Goal: Use online tool/utility: Utilize a website feature to perform a specific function

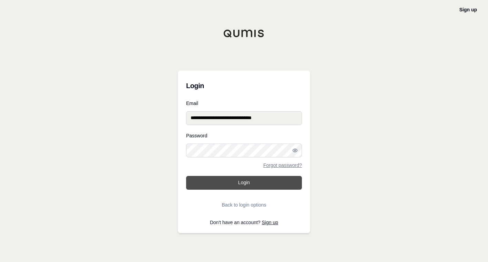
click at [218, 182] on button "Login" at bounding box center [244, 183] width 116 height 14
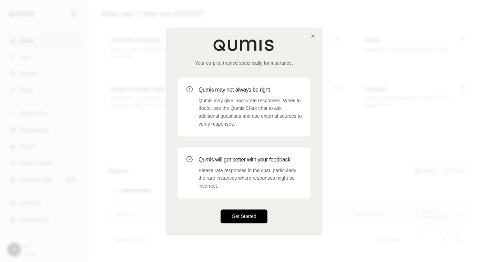
click at [248, 221] on button "Get Started" at bounding box center [244, 217] width 47 height 14
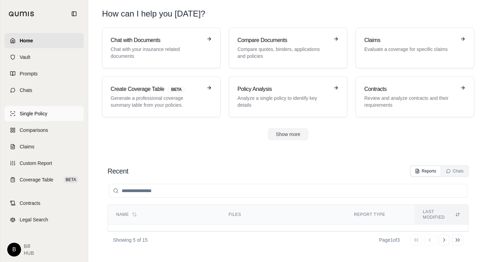
click at [51, 115] on link "Single Policy" at bounding box center [43, 113] width 79 height 15
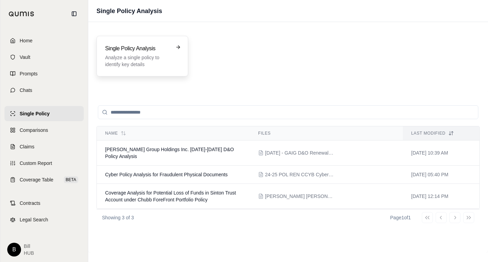
click at [135, 60] on p "Analyze a single policy to identify key details" at bounding box center [137, 61] width 65 height 14
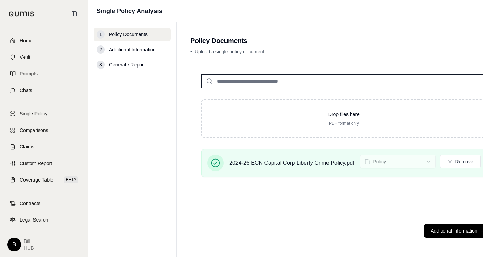
click at [146, 52] on span "Additional Information" at bounding box center [132, 49] width 47 height 7
click at [459, 231] on button "Additional Information →" at bounding box center [457, 231] width 68 height 14
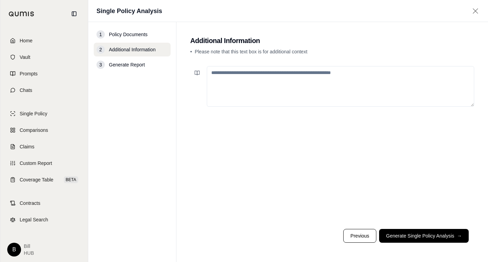
click at [386, 175] on div at bounding box center [332, 143] width 284 height 160
click at [242, 68] on textarea at bounding box center [340, 86] width 267 height 41
paste textarea "**********"
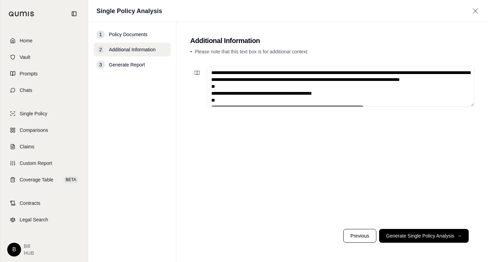
scroll to position [127, 0]
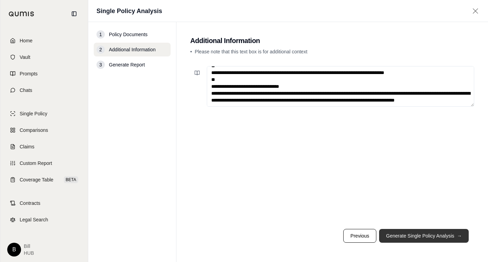
type textarea "**********"
click at [394, 239] on button "Generate Single Policy Analysis →" at bounding box center [424, 236] width 90 height 14
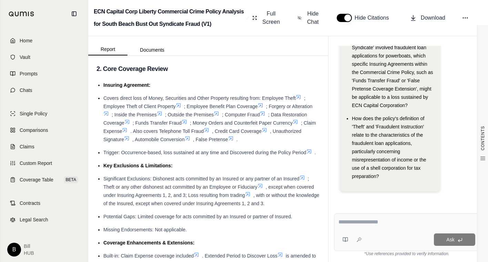
scroll to position [230, 0]
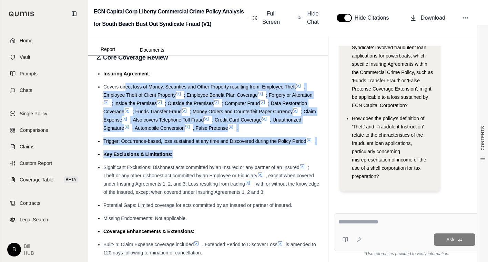
drag, startPoint x: 125, startPoint y: 89, endPoint x: 210, endPoint y: 155, distance: 107.2
click at [210, 155] on ul "Insuring Agreement: Covers direct loss of Money, Securities and Other Property …" at bounding box center [207, 221] width 223 height 303
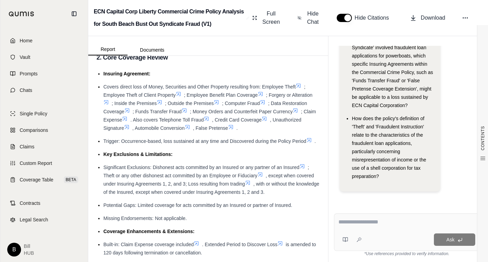
click at [118, 170] on span "Significant Exclusions: Dishonest acts committed by an Insured or any partner o…" at bounding box center [201, 168] width 196 height 6
drag, startPoint x: 109, startPoint y: 86, endPoint x: 161, endPoint y: 85, distance: 51.7
click at [161, 85] on span "Covers direct loss of Money, Securities and Other Property resulting from: Empl…" at bounding box center [199, 87] width 192 height 6
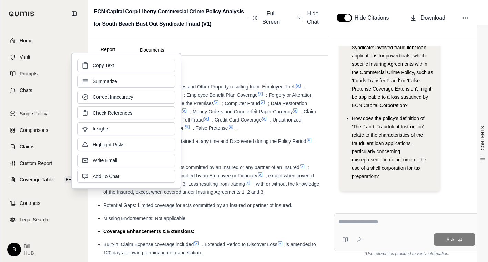
click at [207, 63] on h3 "2. Core Coverage Review" at bounding box center [207, 57] width 223 height 12
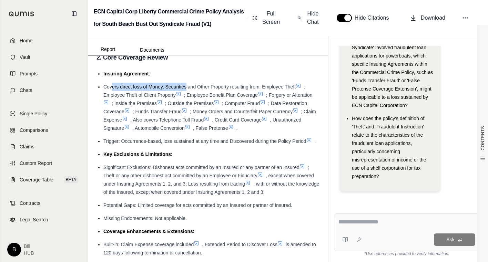
drag, startPoint x: 115, startPoint y: 83, endPoint x: 186, endPoint y: 83, distance: 70.6
click at [186, 83] on ul "Insuring Agreement: Covers direct loss of Money, Securities and Other Property …" at bounding box center [207, 221] width 223 height 303
click at [234, 89] on span "Covers direct loss of Money, Securities and Other Property resulting from: Empl…" at bounding box center [199, 87] width 192 height 6
click at [399, 227] on div at bounding box center [406, 223] width 137 height 11
click at [404, 223] on textarea at bounding box center [406, 222] width 137 height 8
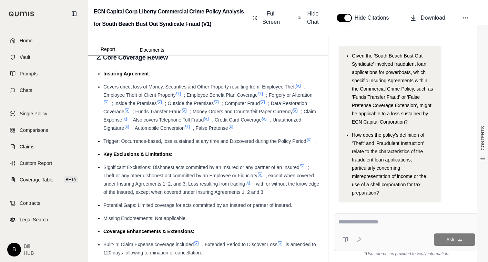
scroll to position [60, 0]
